Goal: Transaction & Acquisition: Purchase product/service

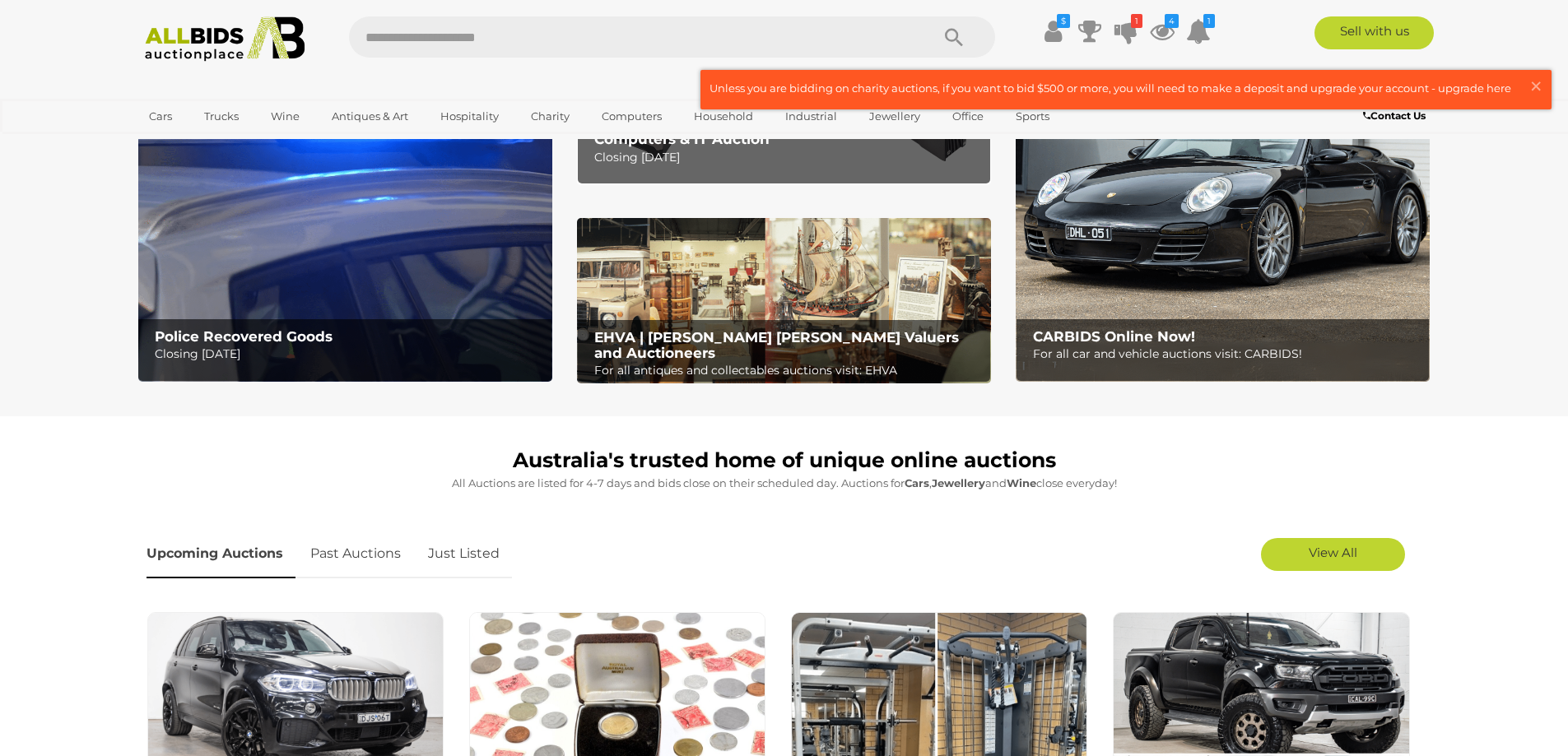
scroll to position [247, 0]
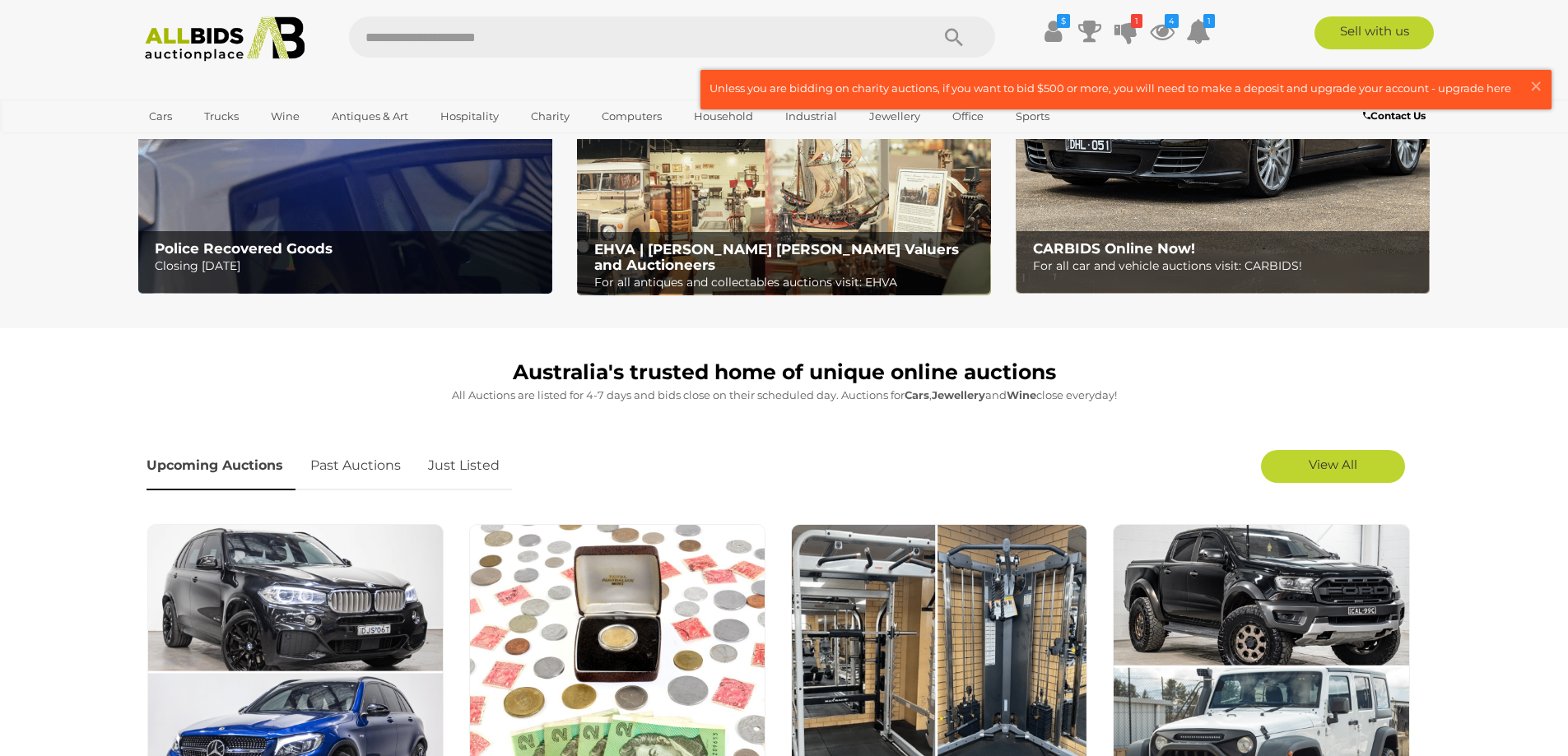
click at [461, 471] on link "Just Listed" at bounding box center [463, 466] width 97 height 48
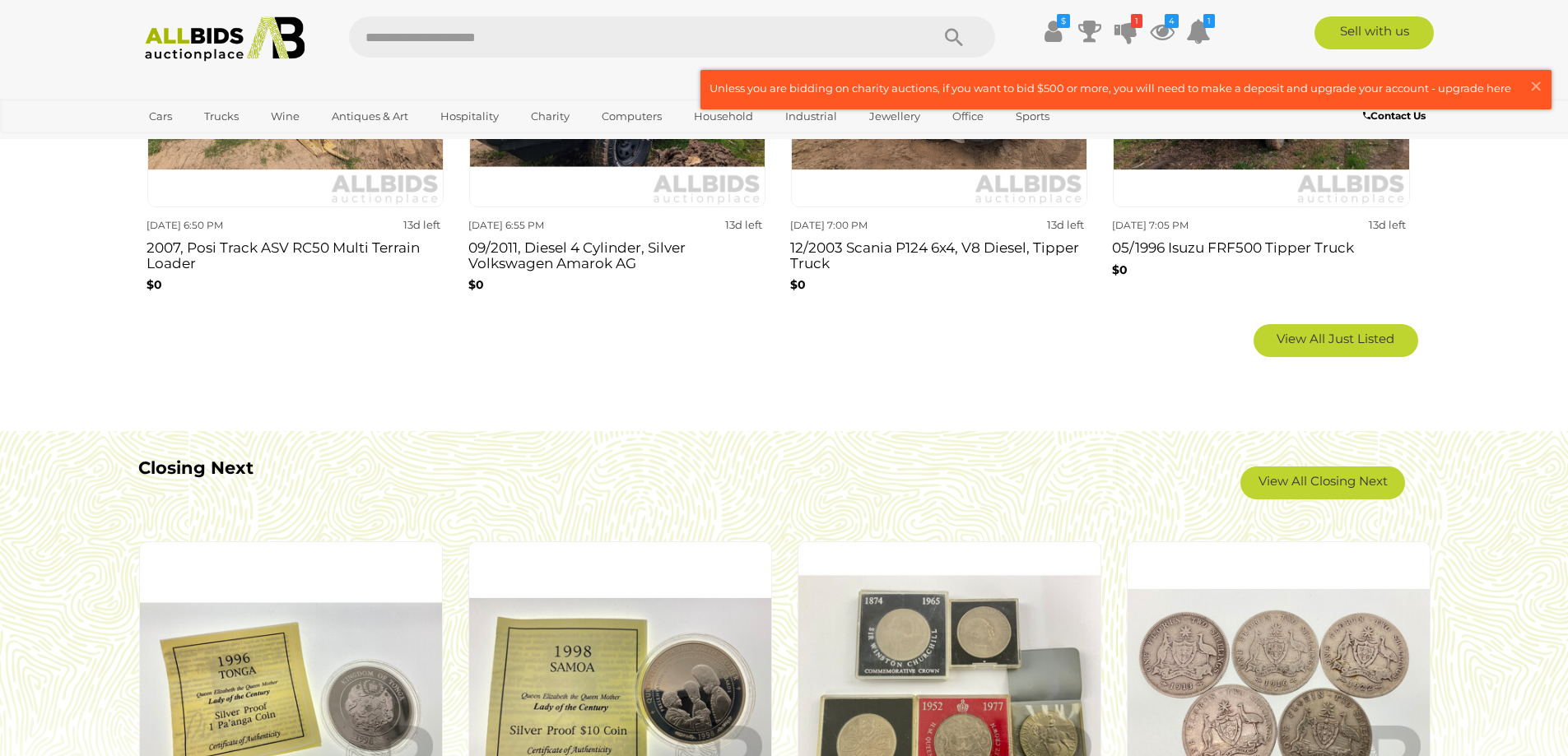
scroll to position [1152, 0]
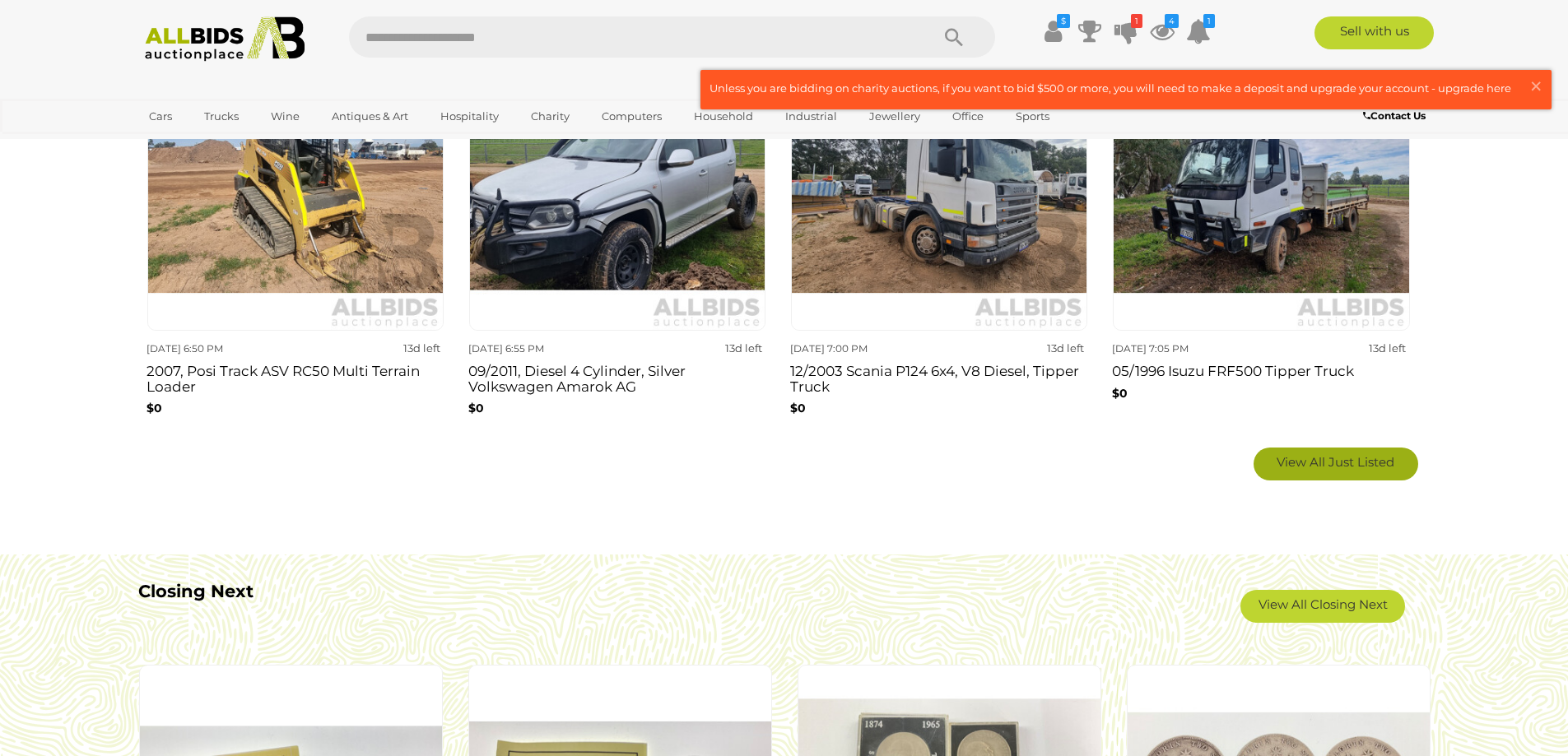
click at [1356, 460] on span "View All Just Listed" at bounding box center [1335, 462] width 118 height 15
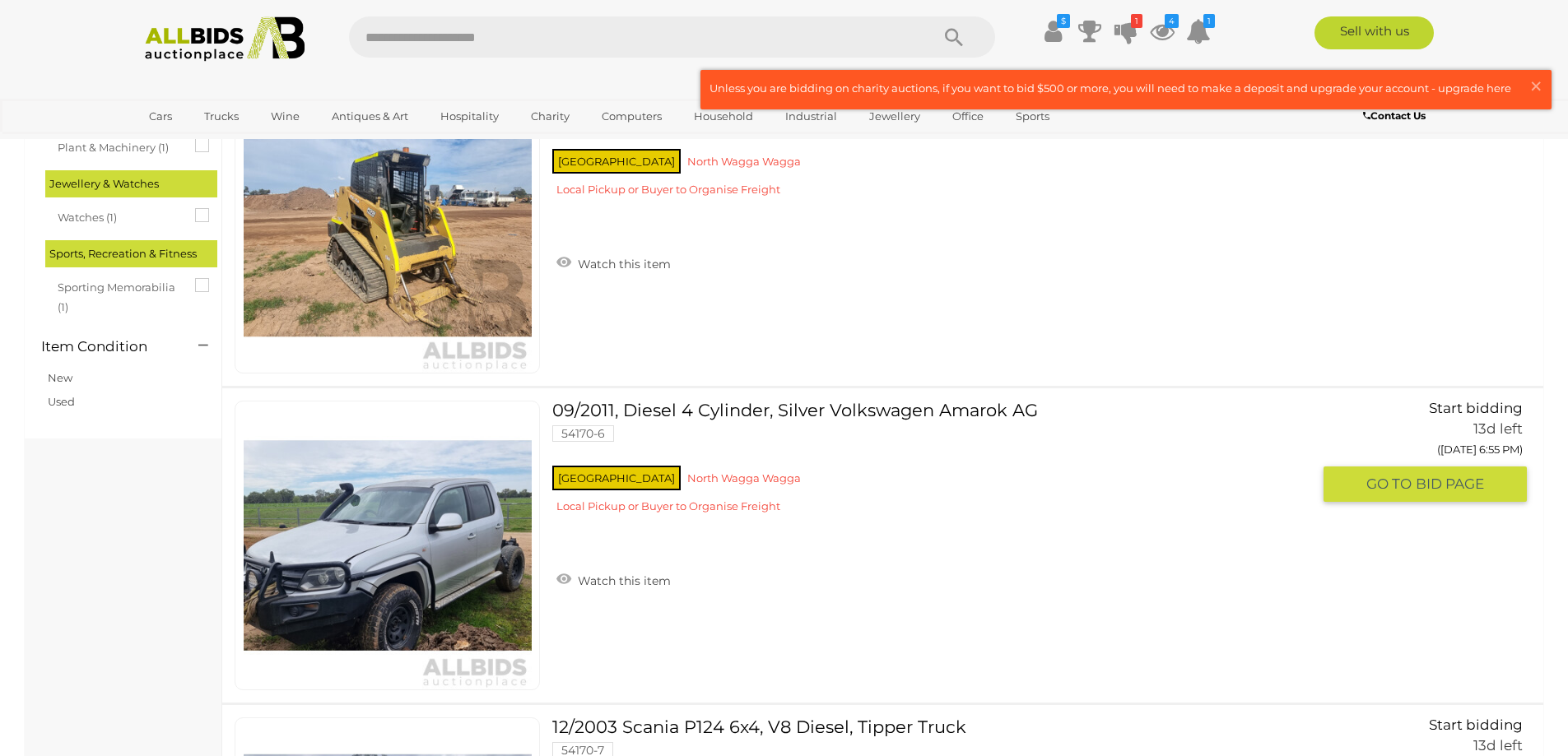
scroll to position [1317, 0]
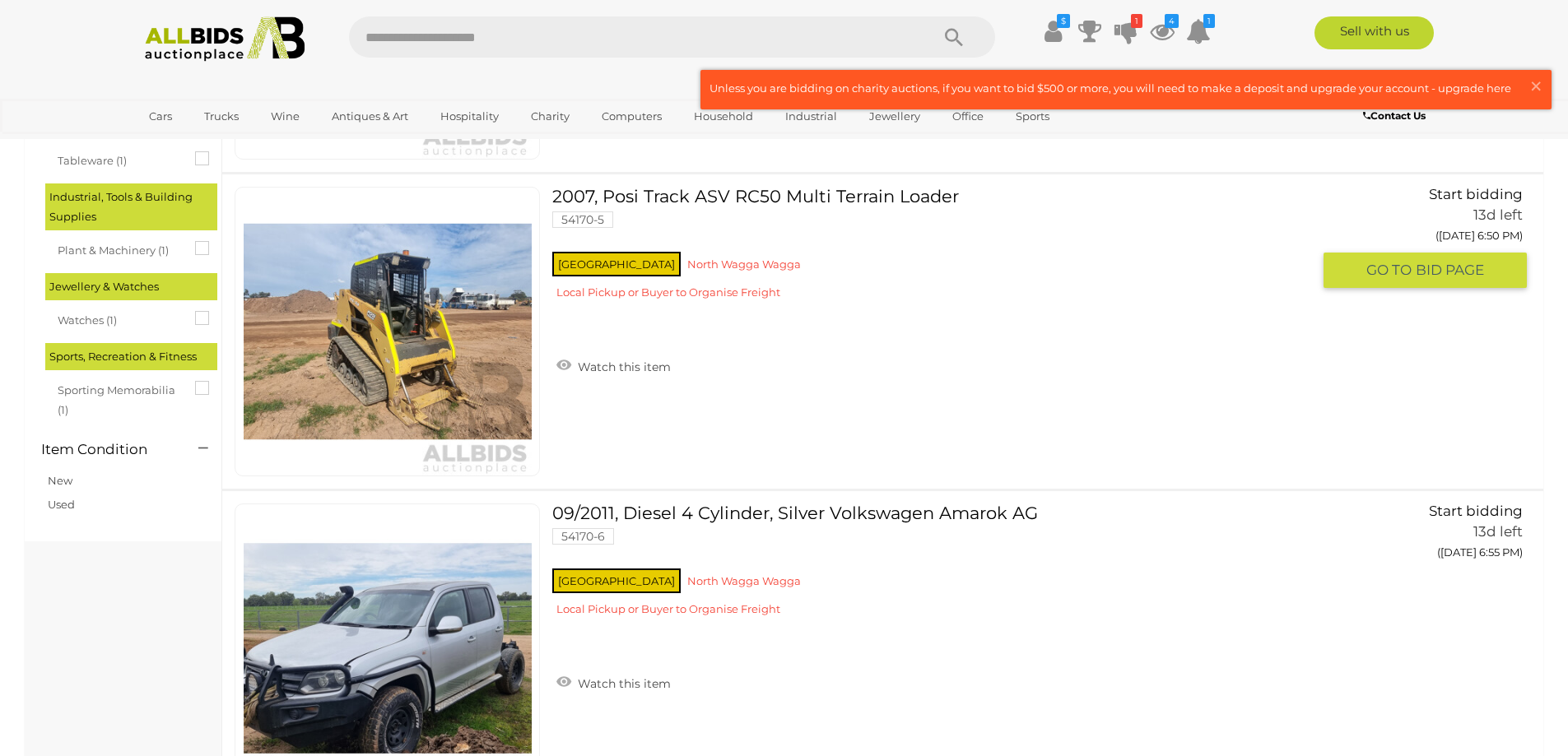
click at [460, 333] on img at bounding box center [387, 331] width 288 height 288
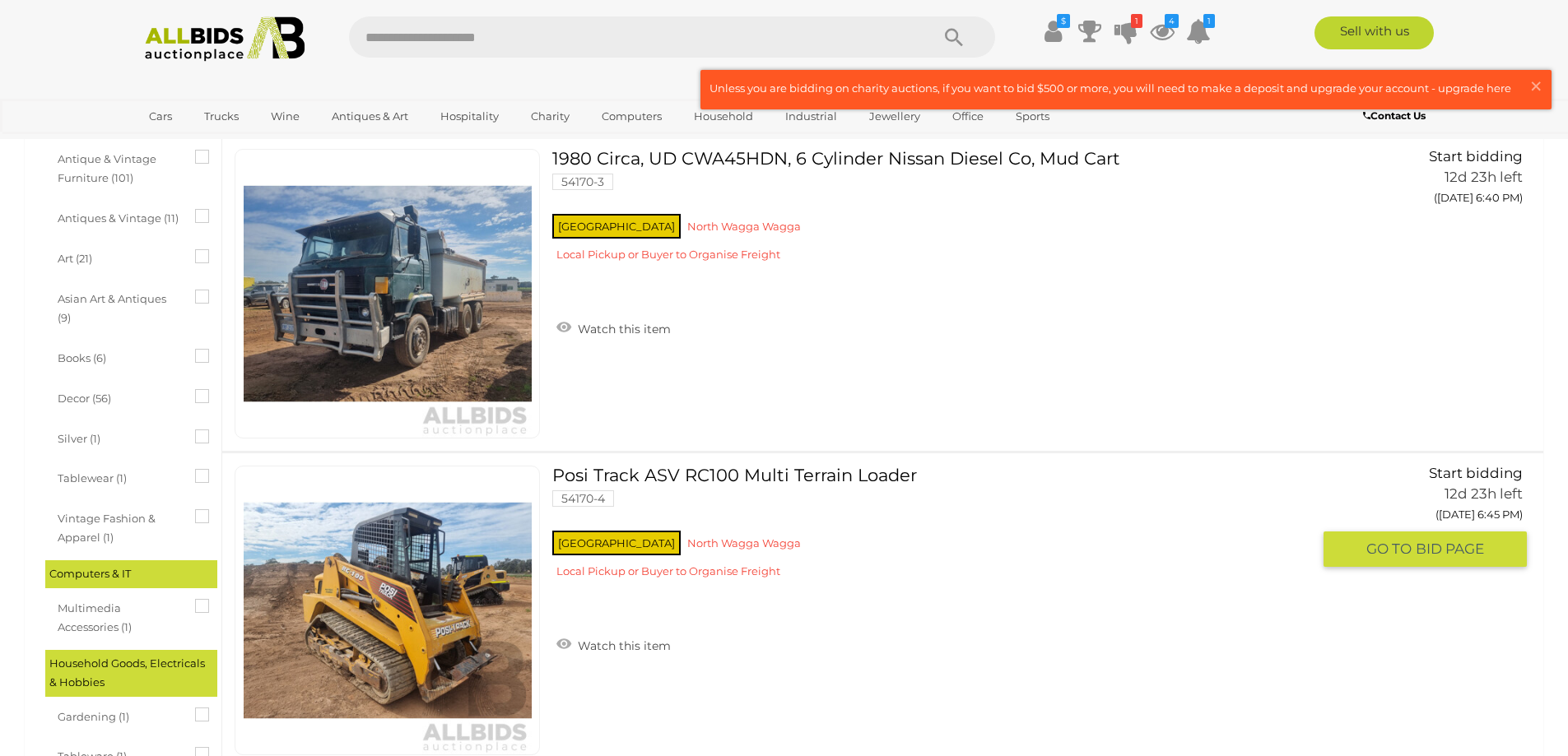
scroll to position [691, 0]
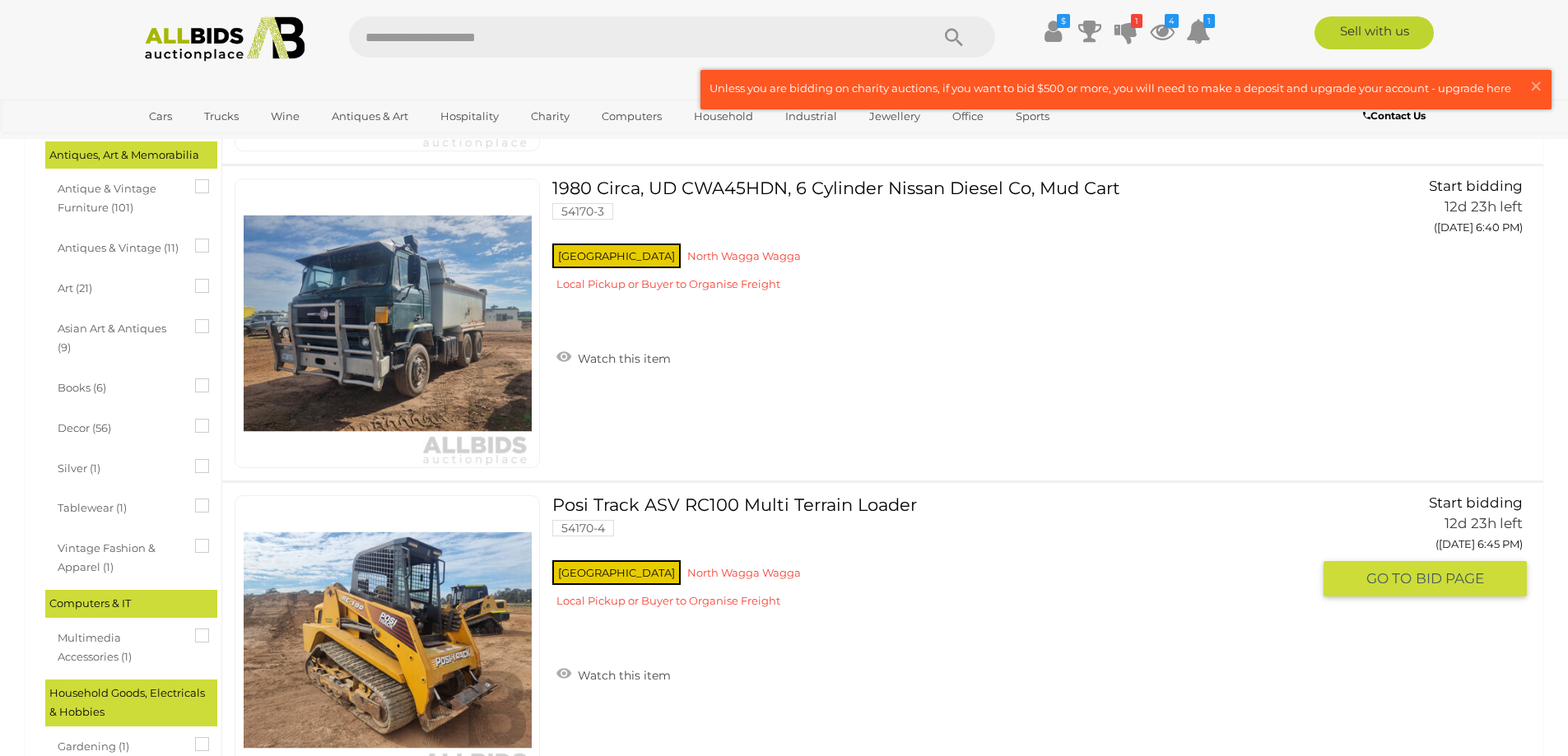
click at [440, 577] on link at bounding box center [387, 640] width 305 height 290
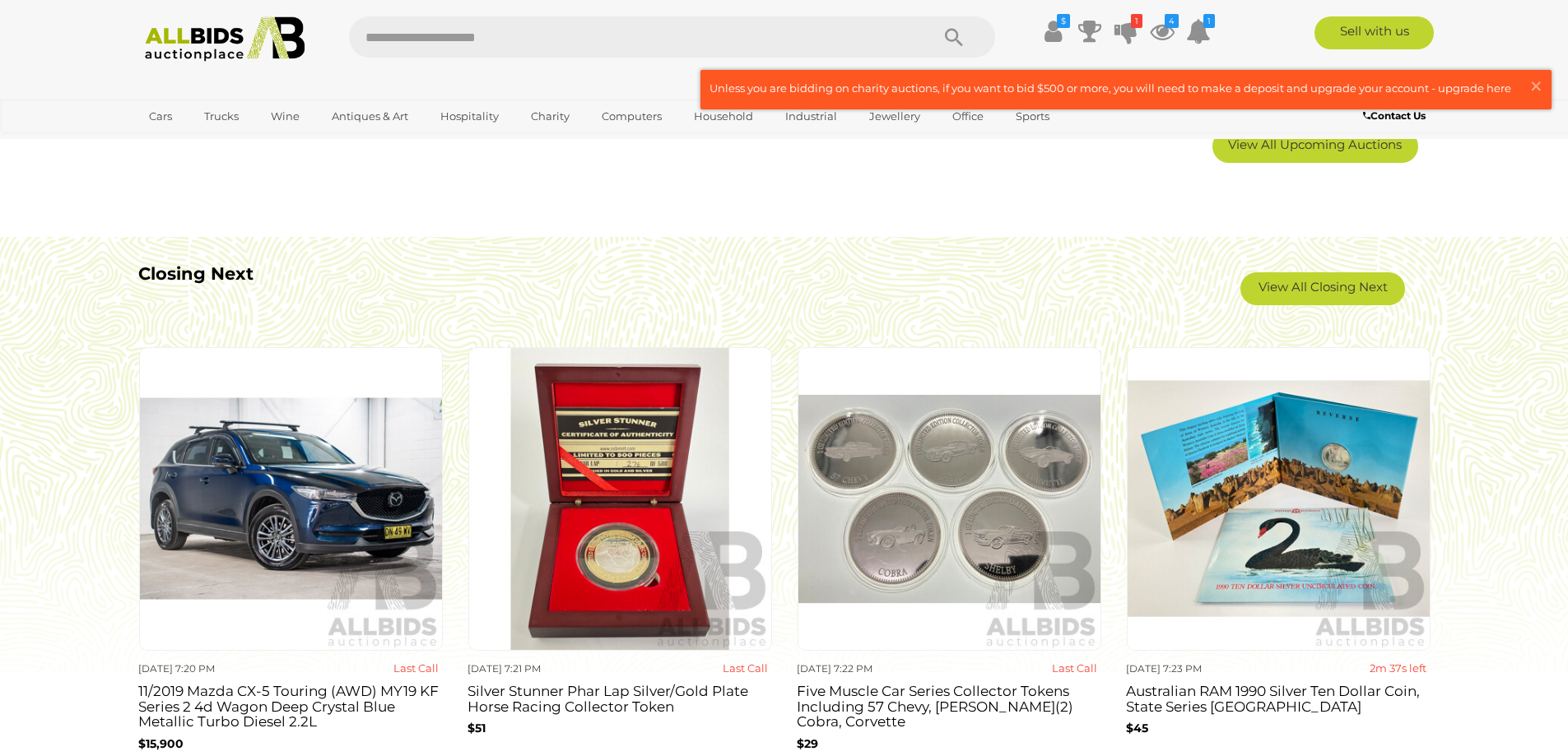
scroll to position [1399, 0]
click at [1268, 293] on link "View All Closing Next" at bounding box center [1323, 288] width 164 height 33
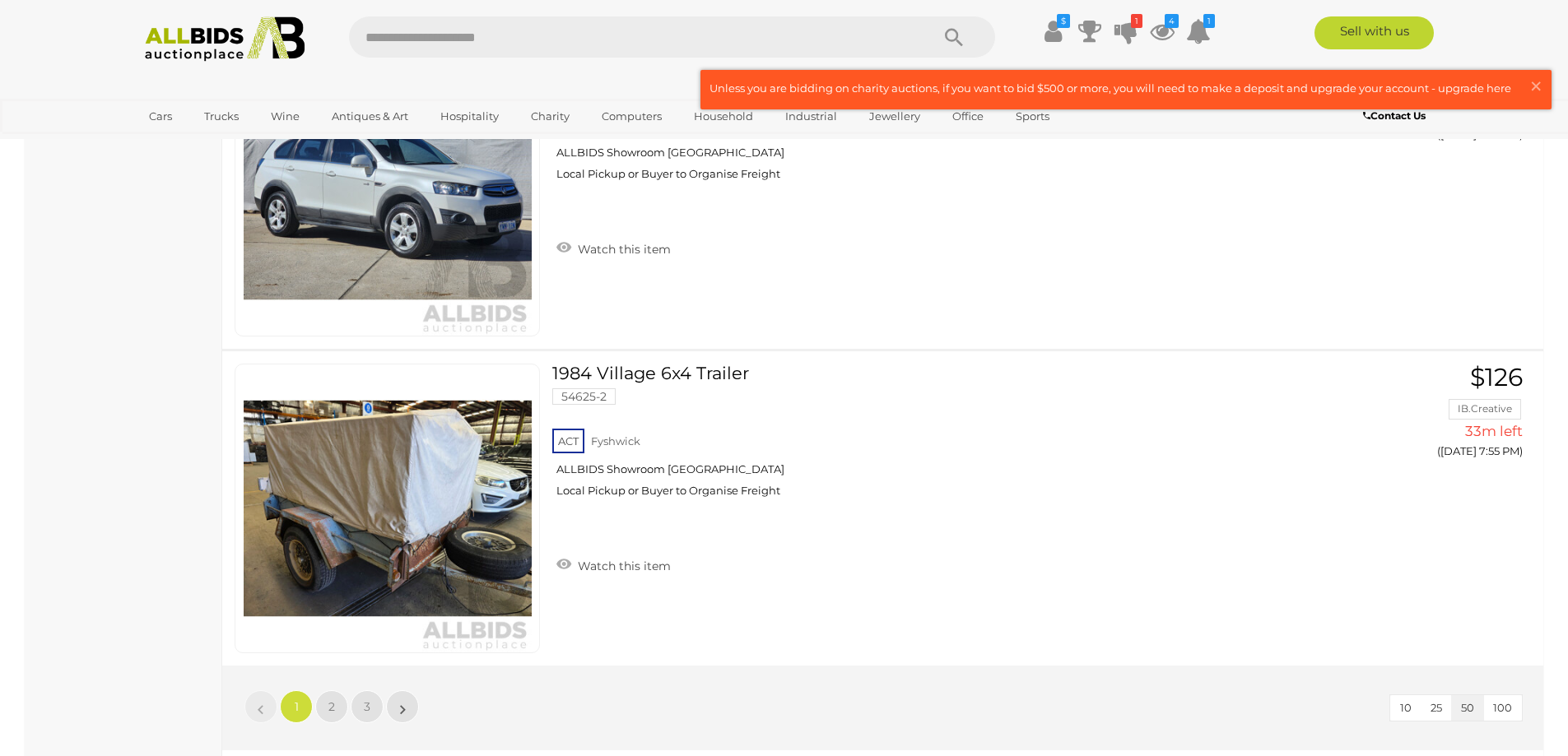
scroll to position [15390, 0]
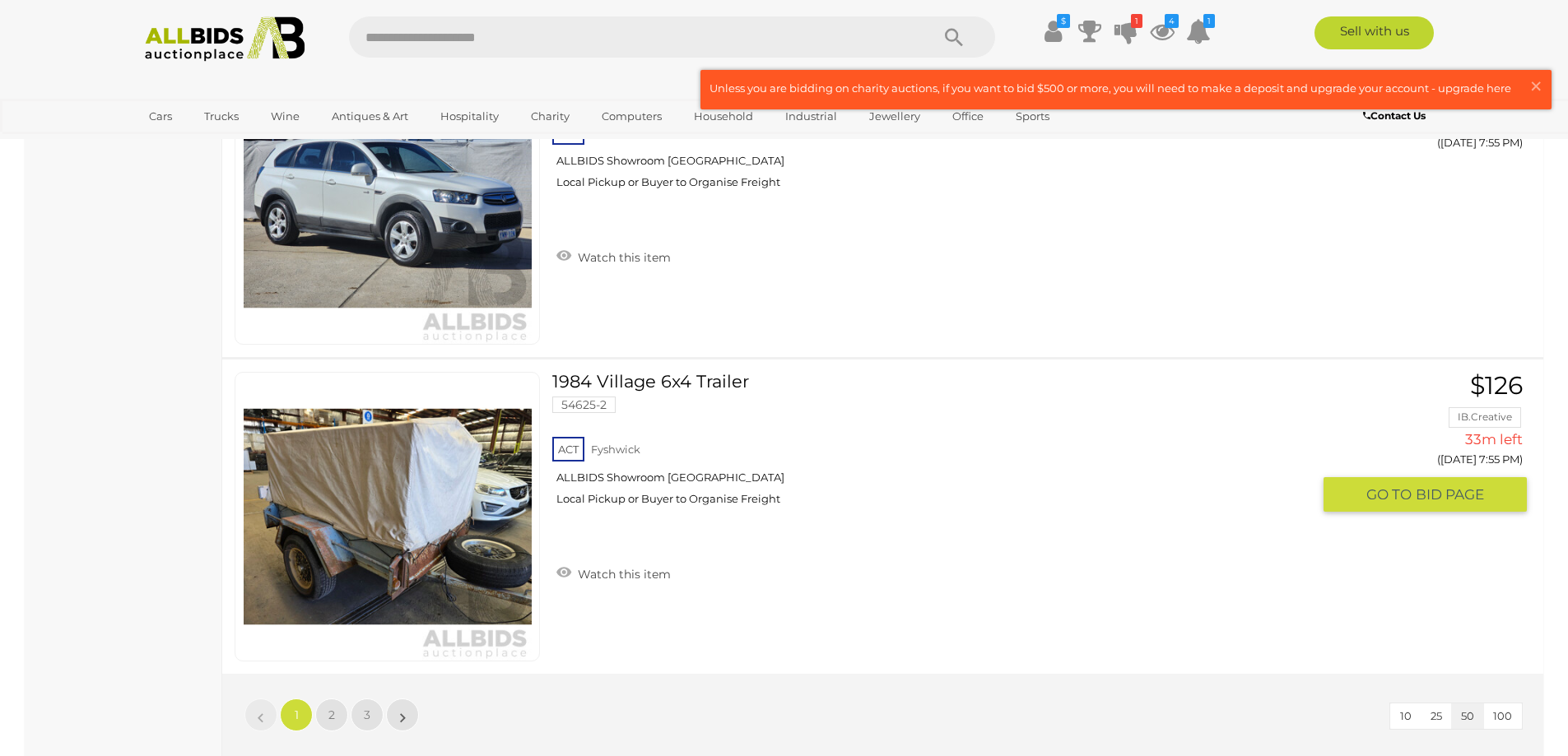
click at [321, 500] on link at bounding box center [387, 517] width 305 height 290
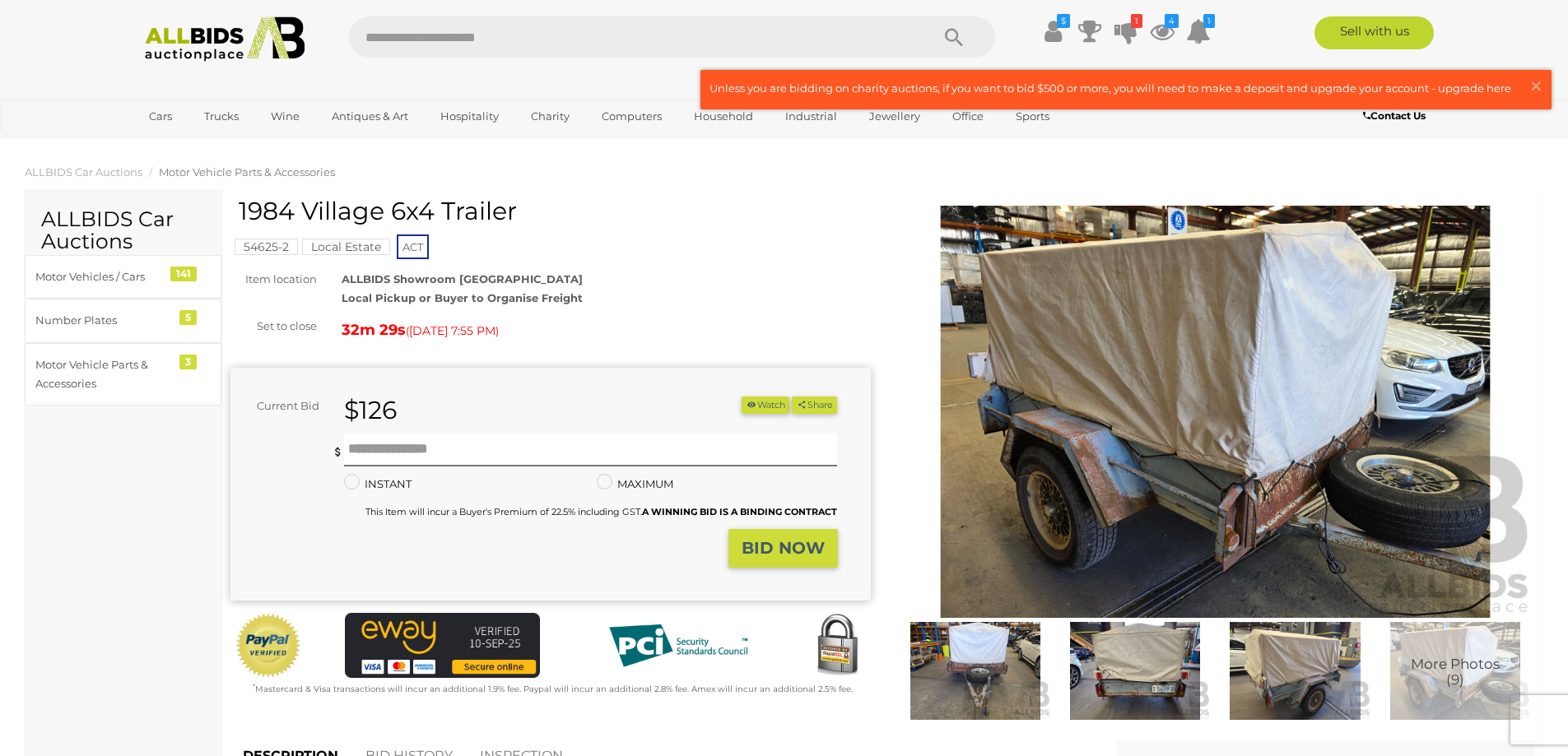
click at [367, 247] on mark "Local Estate" at bounding box center [346, 246] width 88 height 16
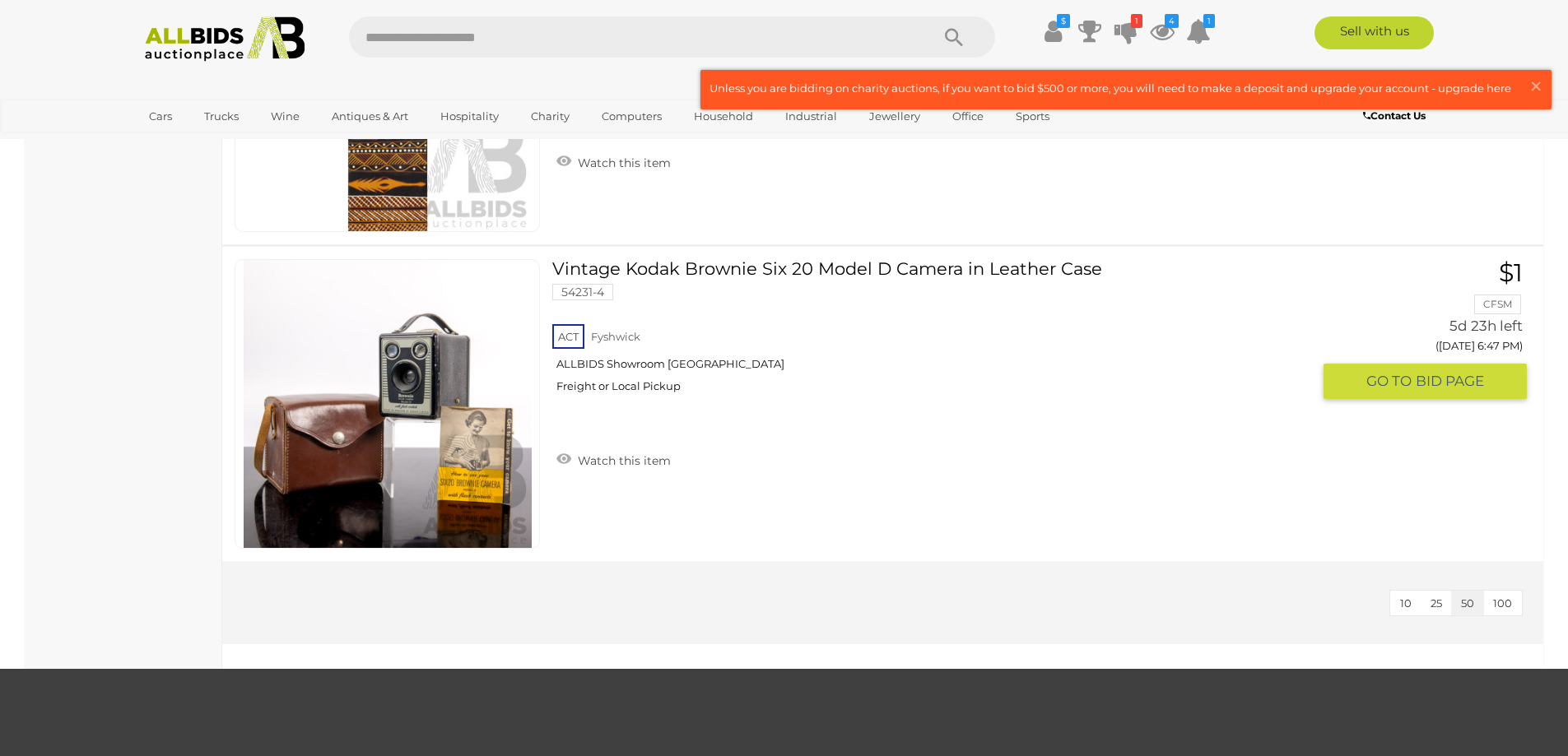
scroll to position [6171, 0]
